Goal: Task Accomplishment & Management: Manage account settings

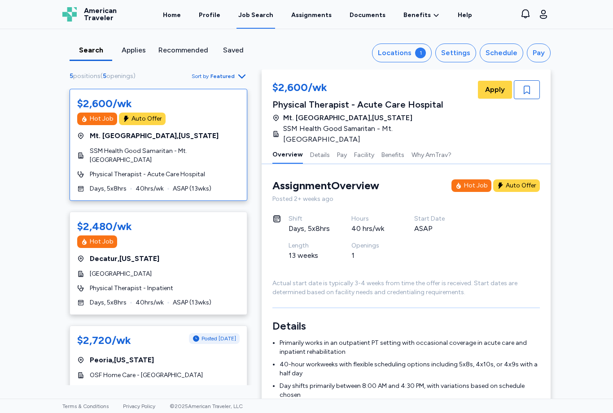
click at [603, 253] on div "Search Applies Recommended Saved Locations 1 Settings Schedule Pay 5 positions …" at bounding box center [306, 214] width 613 height 370
click at [423, 55] on div "1" at bounding box center [420, 53] width 11 height 11
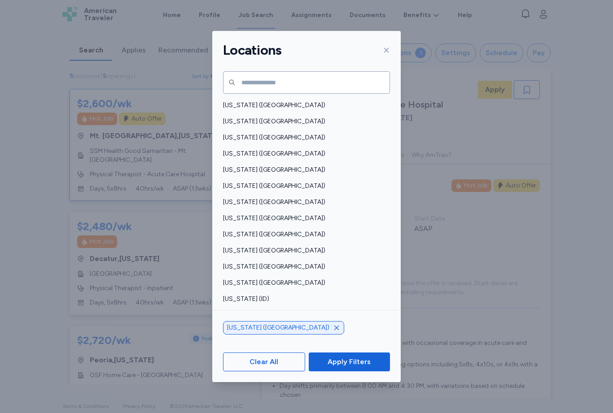
click at [381, 368] on span "Apply Filters" at bounding box center [349, 362] width 67 height 11
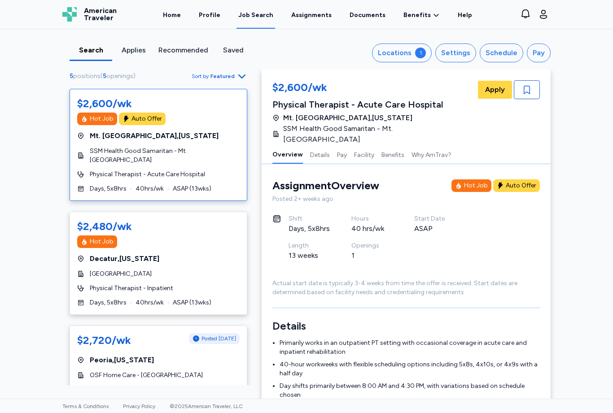
click at [425, 49] on div "1" at bounding box center [420, 53] width 11 height 11
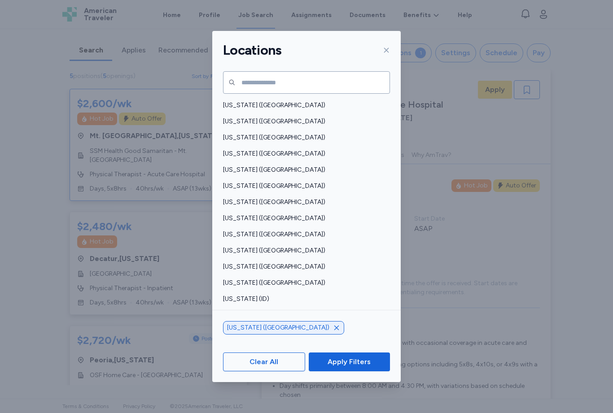
click at [333, 332] on icon "button" at bounding box center [336, 327] width 7 height 7
click at [251, 327] on span "Indiana (IN)" at bounding box center [304, 331] width 162 height 9
click at [359, 368] on span "Apply Filters" at bounding box center [349, 362] width 43 height 11
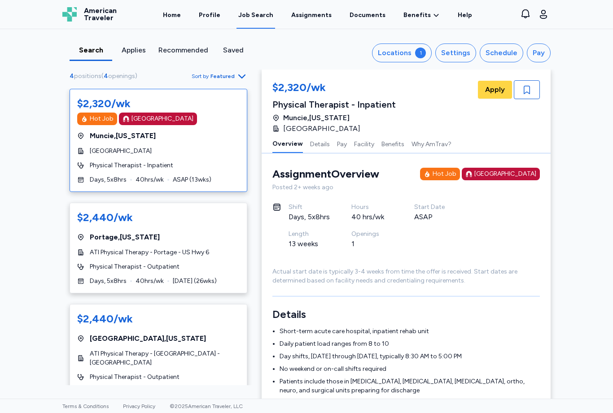
click at [425, 53] on div "1" at bounding box center [420, 53] width 11 height 11
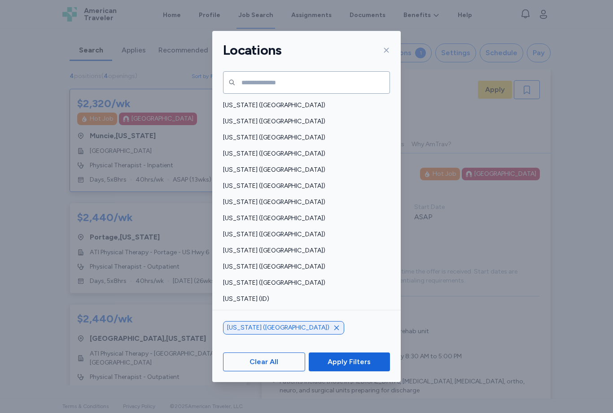
click at [333, 332] on icon "button" at bounding box center [336, 327] width 7 height 7
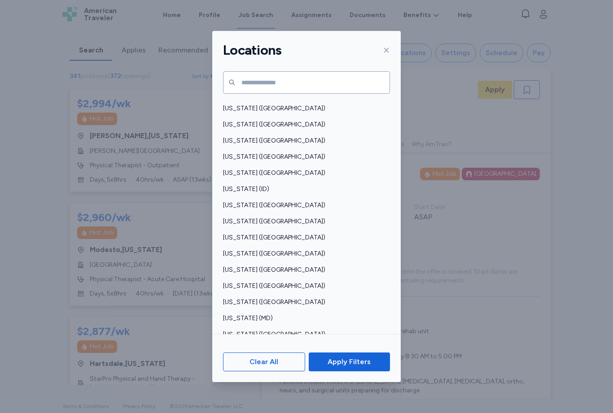
scroll to position [113, 0]
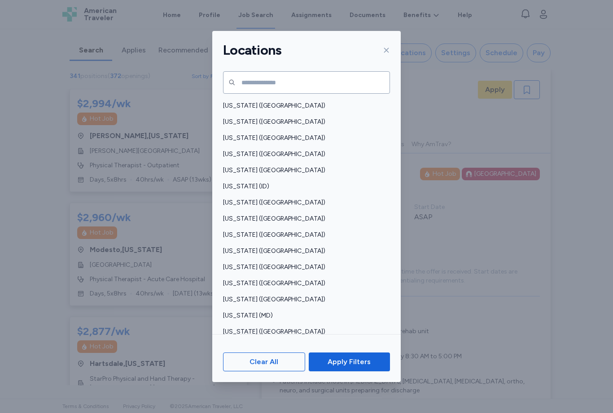
click at [265, 344] on span "Michigan (MI)" at bounding box center [304, 348] width 162 height 9
click at [333, 332] on icon "button" at bounding box center [336, 327] width 7 height 7
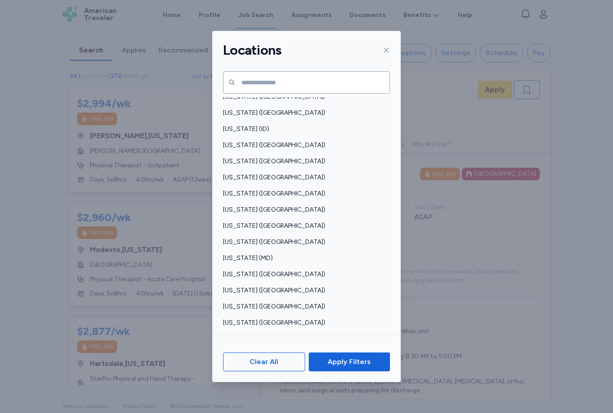
scroll to position [173, 0]
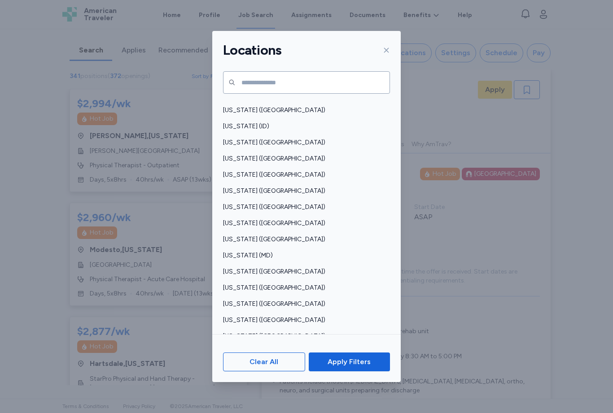
click at [267, 332] on span "Missouri (MO)" at bounding box center [304, 336] width 162 height 9
click at [354, 368] on span "Apply Filters" at bounding box center [349, 362] width 43 height 11
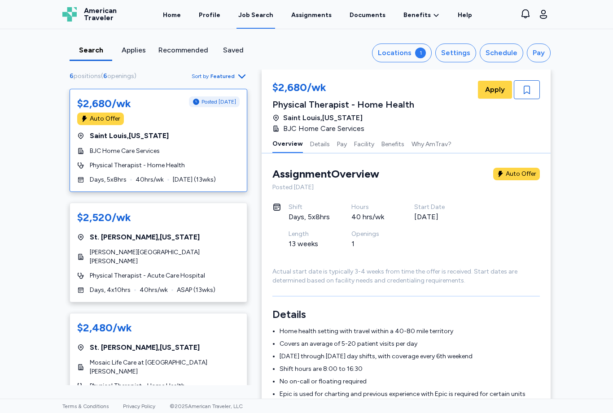
click at [424, 61] on button "Locations 1" at bounding box center [402, 53] width 60 height 19
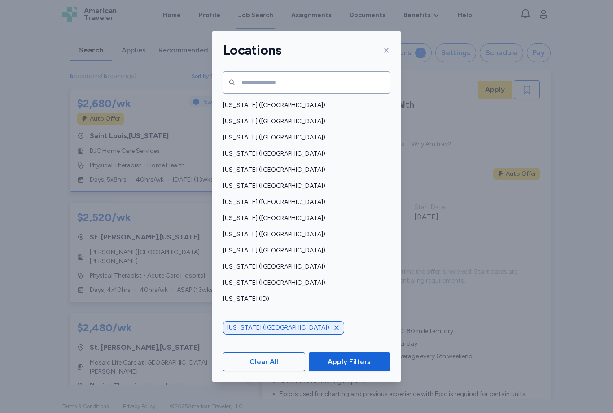
click at [333, 332] on icon "button" at bounding box center [336, 327] width 7 height 7
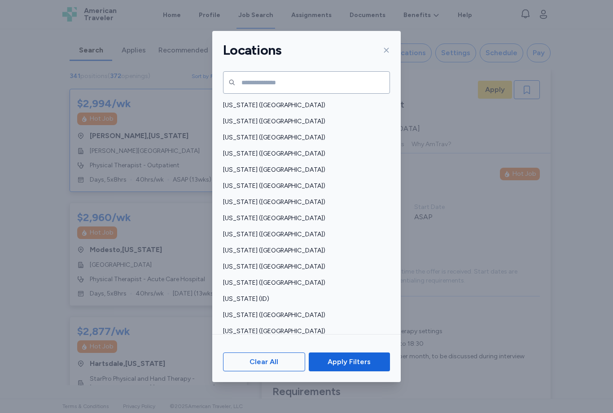
click at [355, 368] on span "Apply Filters" at bounding box center [349, 362] width 43 height 11
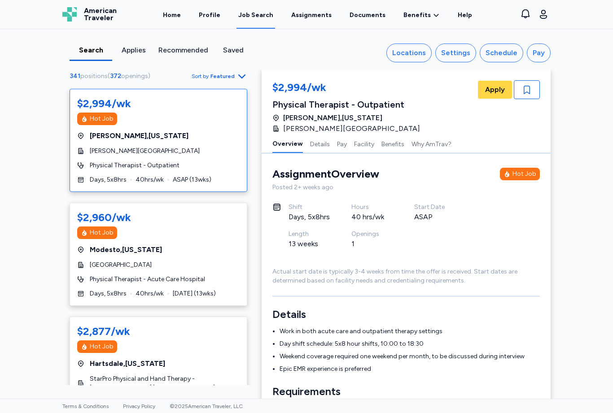
click at [237, 78] on icon "button" at bounding box center [242, 76] width 11 height 11
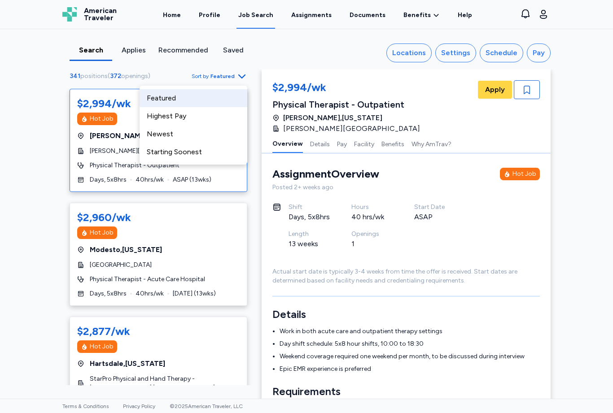
click at [212, 118] on div "Highest Pay" at bounding box center [194, 116] width 108 height 18
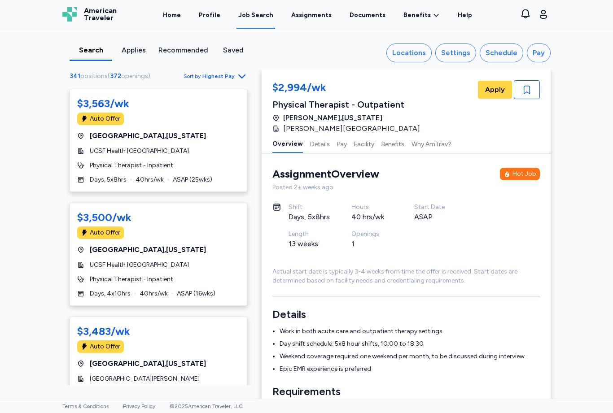
click at [224, 120] on div "Auto Offer" at bounding box center [158, 119] width 162 height 13
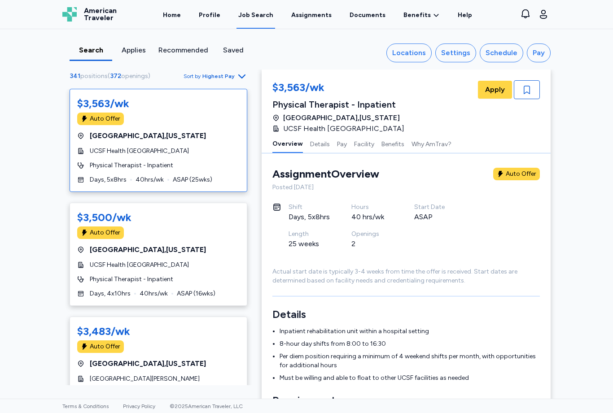
click at [524, 178] on div "Auto Offer" at bounding box center [521, 174] width 31 height 9
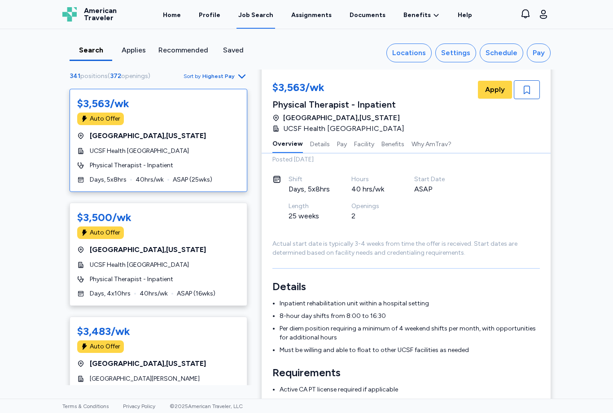
scroll to position [30, 0]
click at [231, 278] on div "Physical Therapist - Inpatient" at bounding box center [158, 279] width 162 height 9
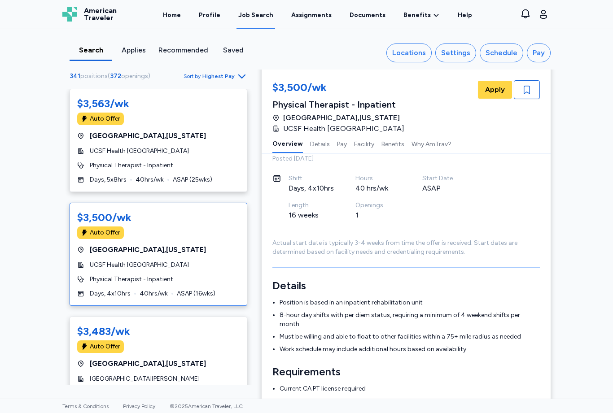
scroll to position [1, 0]
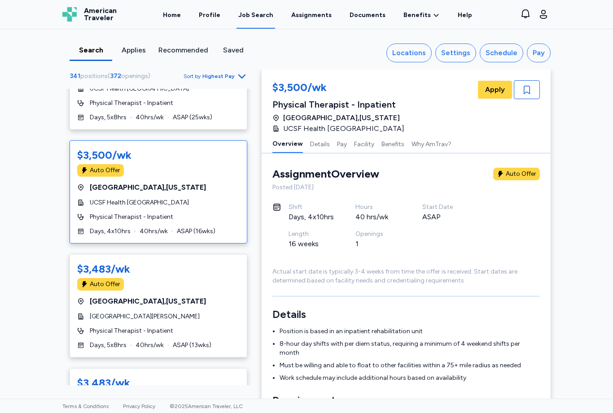
click at [228, 309] on div "$3,483/wk Auto Offer San Francisco , California UCSF Health Saint Francis Hospi…" at bounding box center [159, 305] width 178 height 103
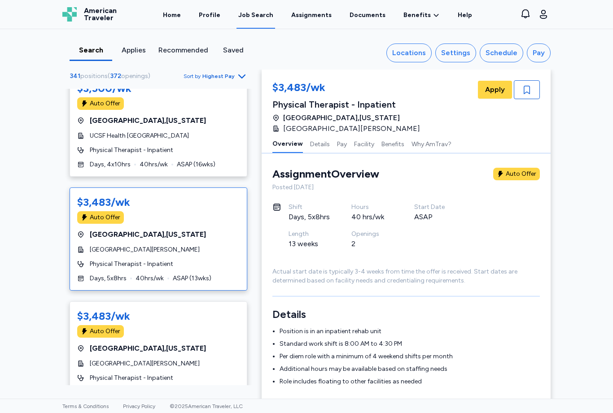
scroll to position [158, 0]
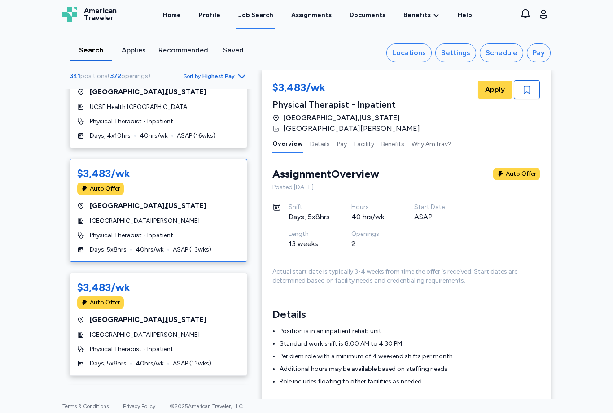
click at [219, 330] on div "$3,483/wk Auto Offer San Francisco , California UCSF Health Saint Francis Hospi…" at bounding box center [159, 324] width 178 height 103
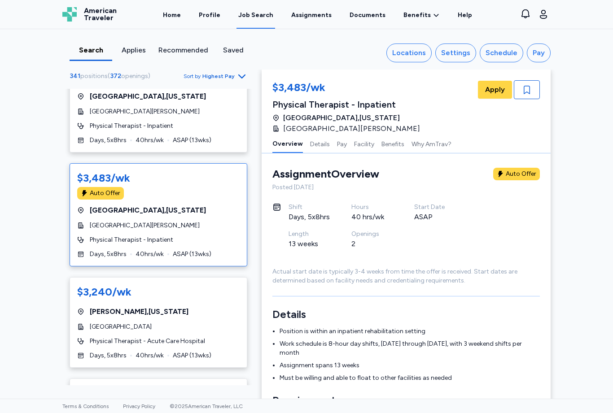
scroll to position [270, 0]
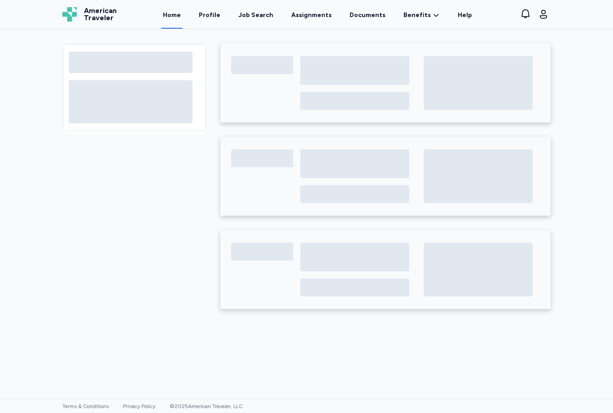
click at [539, 16] on icon "button" at bounding box center [543, 14] width 11 height 11
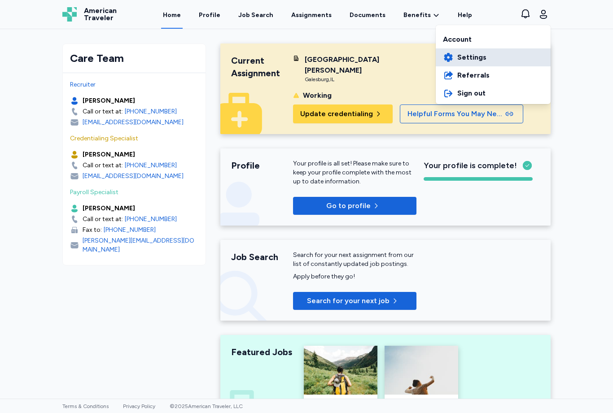
click at [488, 65] on link "Settings" at bounding box center [493, 57] width 115 height 18
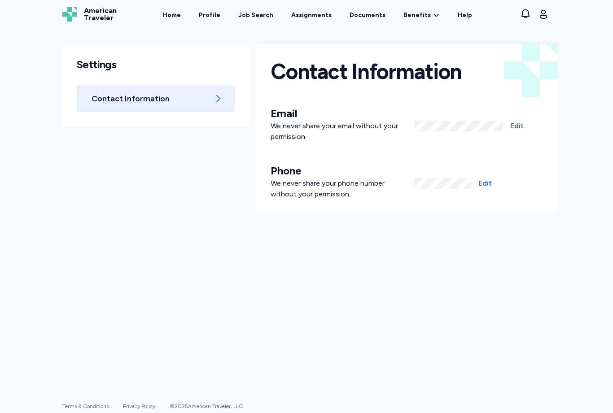
click at [590, 180] on div "Settings Contact Information Back Contact Information Email We never share your…" at bounding box center [306, 214] width 613 height 370
click at [542, 13] on icon "button" at bounding box center [543, 14] width 7 height 9
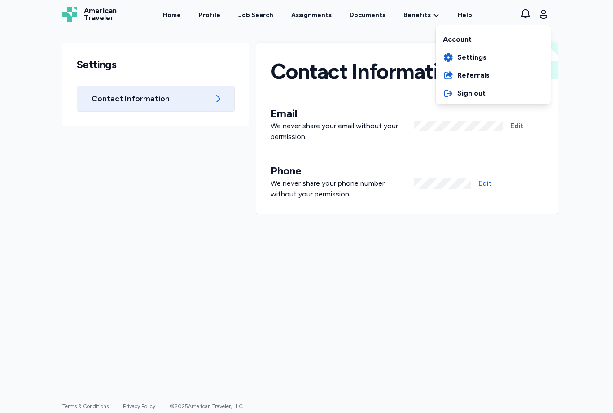
click at [484, 62] on span "Settings" at bounding box center [471, 57] width 29 height 11
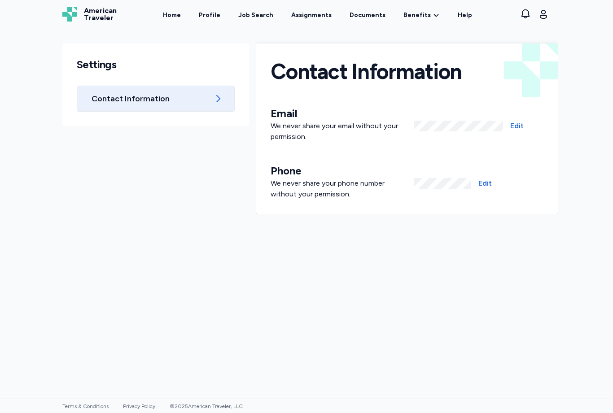
click at [519, 131] on span "Edit" at bounding box center [516, 126] width 13 height 11
click at [513, 131] on span "Edit" at bounding box center [516, 126] width 13 height 11
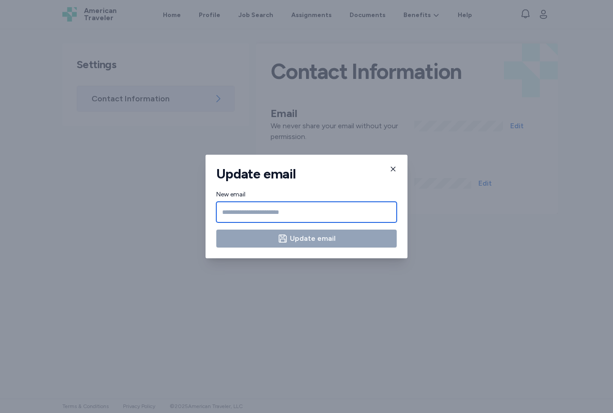
click at [314, 214] on input "New email" at bounding box center [306, 212] width 180 height 21
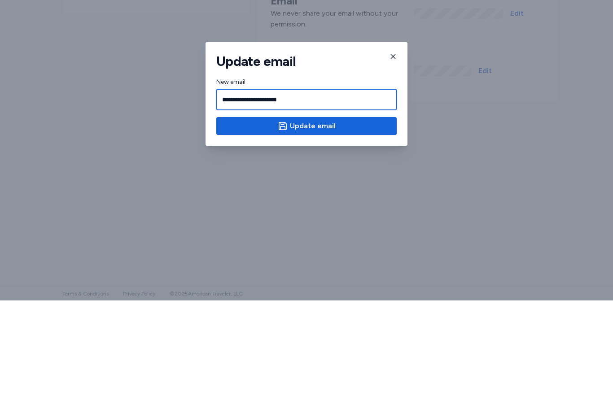
type input "**********"
click at [368, 233] on span "Update email" at bounding box center [307, 238] width 166 height 11
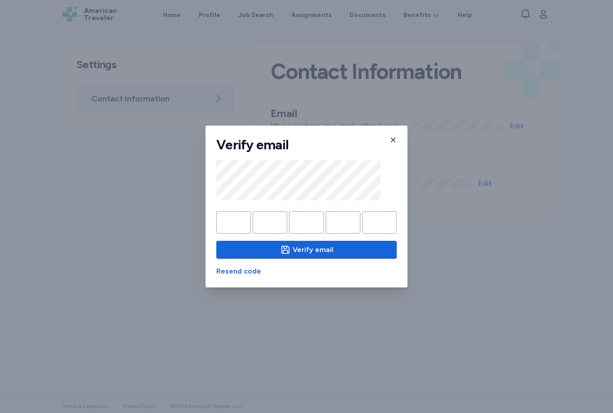
click at [244, 221] on input "Please enter OTP character 1" at bounding box center [233, 222] width 35 height 22
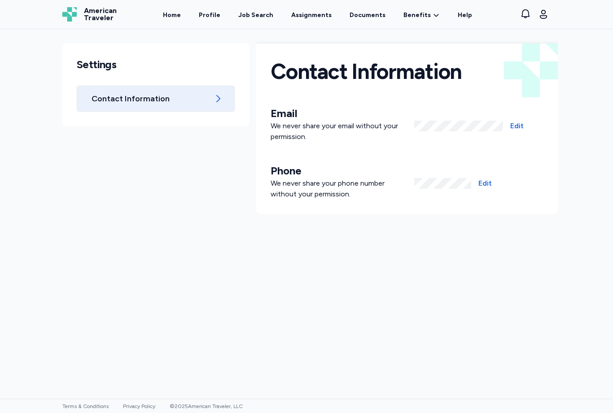
click at [520, 129] on span "Edit" at bounding box center [516, 126] width 13 height 11
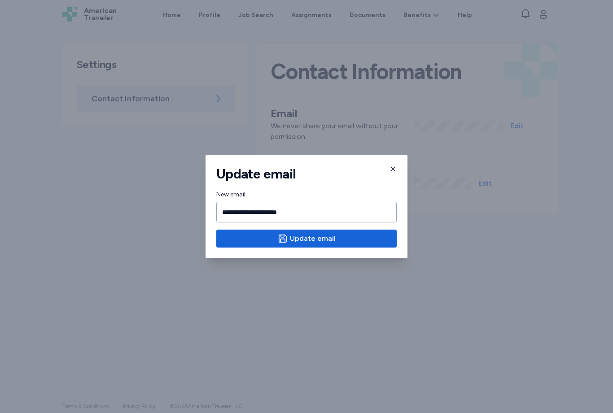
click at [360, 246] on button "Update email" at bounding box center [306, 239] width 180 height 18
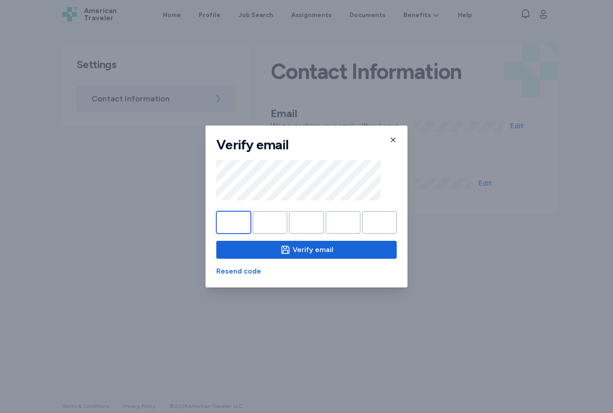
click at [240, 224] on input "Please enter OTP character 1" at bounding box center [233, 222] width 35 height 22
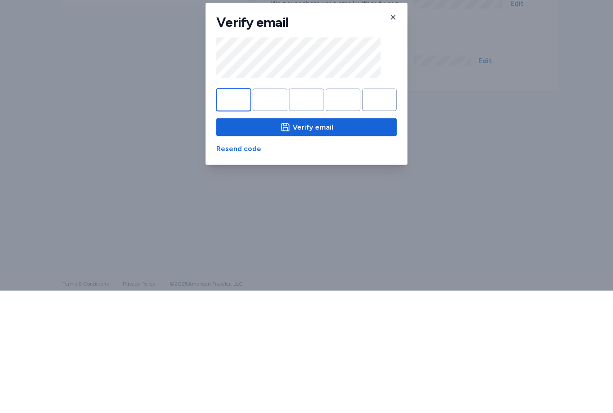
type input "*"
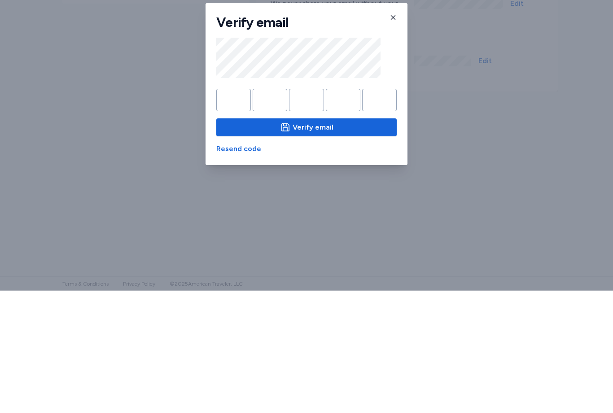
click at [382, 245] on span "Verify email" at bounding box center [307, 250] width 166 height 11
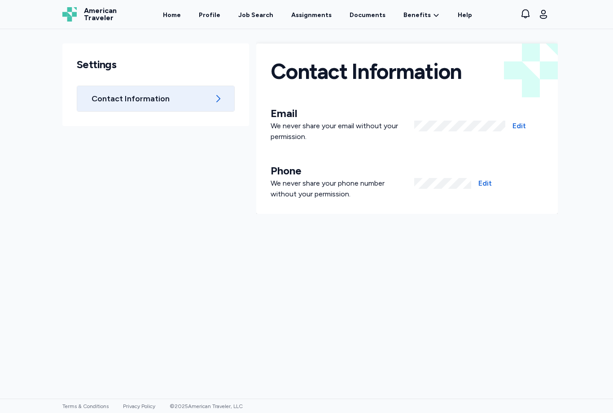
click at [134, 111] on div "Contact Information" at bounding box center [155, 98] width 157 height 25
click at [107, 100] on span "Contact Information" at bounding box center [151, 98] width 118 height 11
click at [220, 99] on icon at bounding box center [218, 98] width 4 height 7
click at [180, 103] on span "Contact Information" at bounding box center [151, 98] width 118 height 11
click at [180, 102] on span "Contact Information" at bounding box center [151, 98] width 118 height 11
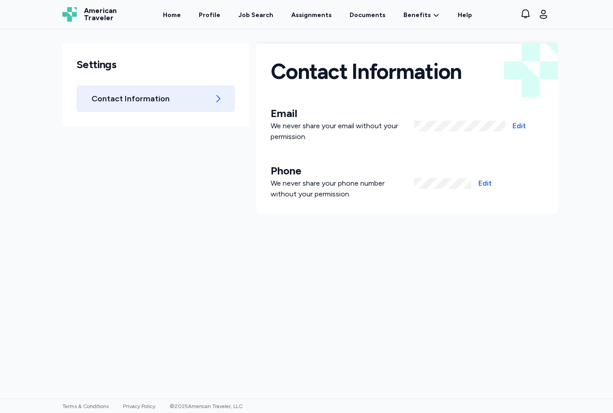
click at [222, 15] on link "Profile" at bounding box center [209, 14] width 25 height 29
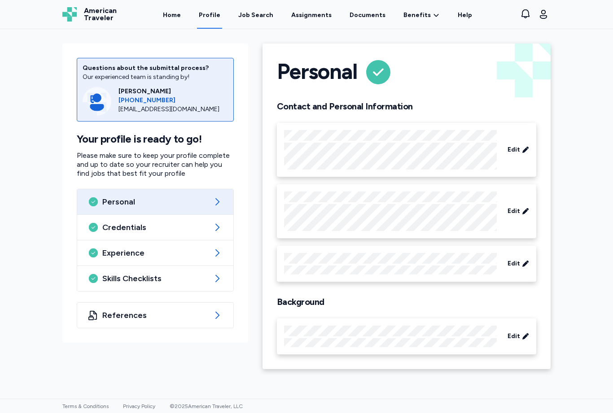
click at [258, 17] on div "Job Search" at bounding box center [255, 15] width 35 height 9
